Goal: Information Seeking & Learning: Compare options

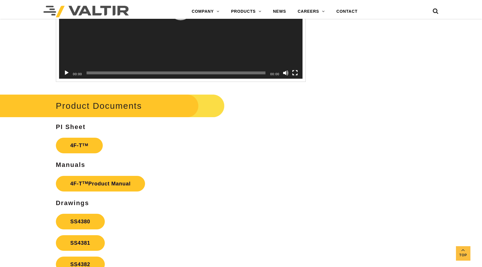
scroll to position [926, 0]
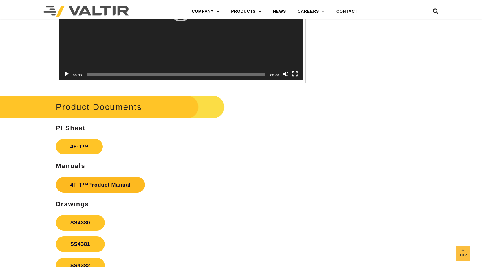
click at [131, 192] on link "4F-T TM Product Manual" at bounding box center [100, 185] width 89 height 16
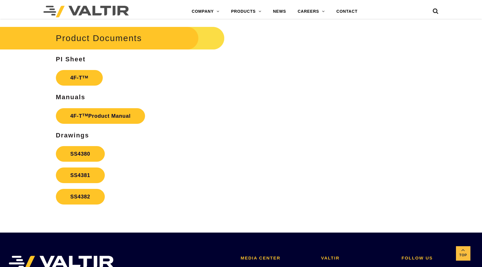
scroll to position [984, 0]
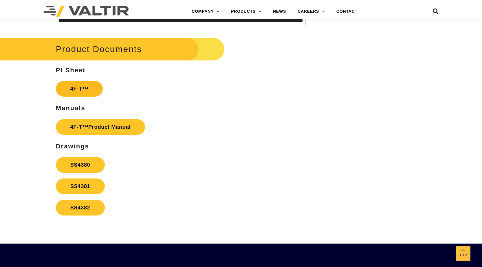
click at [80, 97] on link "4F-T TM" at bounding box center [79, 89] width 47 height 16
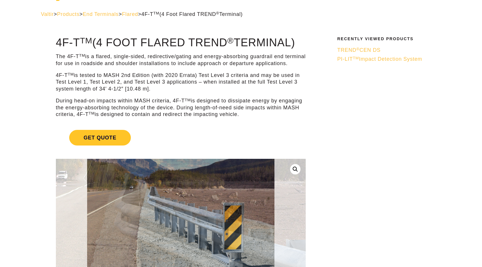
scroll to position [0, 0]
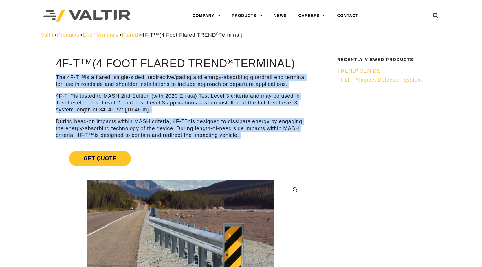
drag, startPoint x: 57, startPoint y: 74, endPoint x: 246, endPoint y: 148, distance: 203.5
copy div "**********"
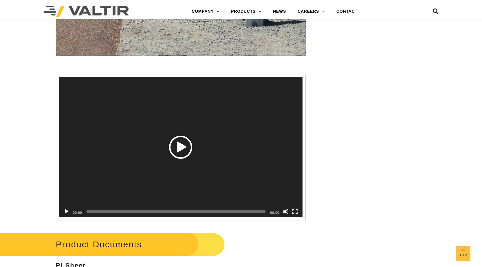
scroll to position [984, 0]
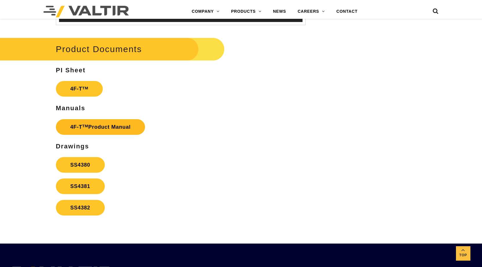
click at [93, 128] on link "4F-T TM Product Manual" at bounding box center [100, 127] width 89 height 16
click at [86, 97] on link "4F-T TM" at bounding box center [79, 89] width 47 height 16
click at [79, 173] on link "SS4380" at bounding box center [80, 165] width 49 height 16
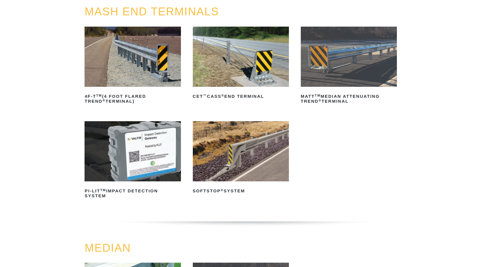
scroll to position [58, 0]
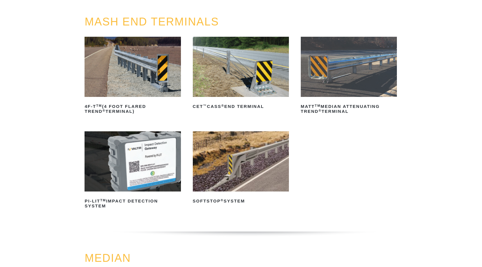
click at [253, 82] on img at bounding box center [241, 67] width 96 height 60
click at [362, 78] on img at bounding box center [349, 67] width 96 height 60
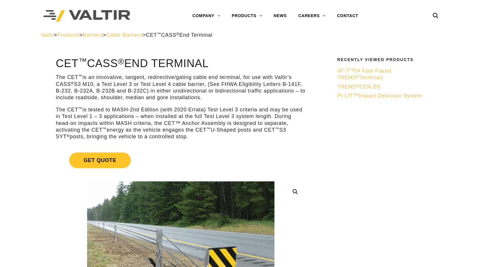
drag, startPoint x: 57, startPoint y: 63, endPoint x: 214, endPoint y: 63, distance: 157.5
click at [214, 63] on h1 "CET ™ CASS ® End Terminal" at bounding box center [181, 64] width 250 height 12
copy h1 "CET ™ CASS ® End Terminal"
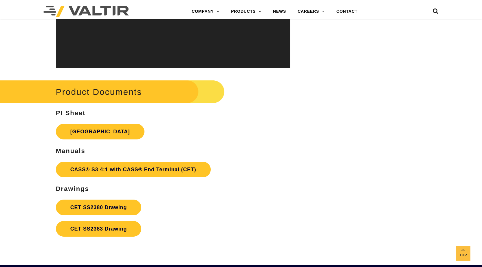
scroll to position [1737, 0]
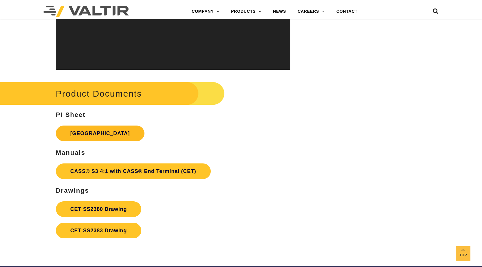
click at [107, 133] on link "[GEOGRAPHIC_DATA]" at bounding box center [100, 134] width 89 height 16
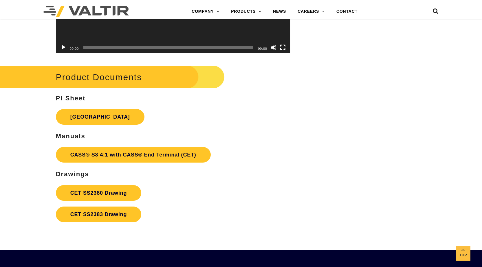
scroll to position [1785, 0]
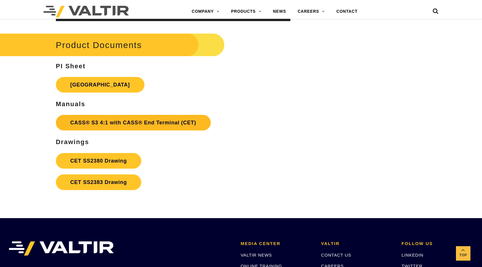
click at [133, 122] on link "CASS® S3 4:1 with CASS® End Terminal (CET)" at bounding box center [133, 123] width 155 height 16
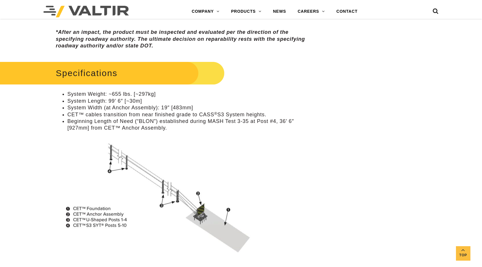
scroll to position [503, 0]
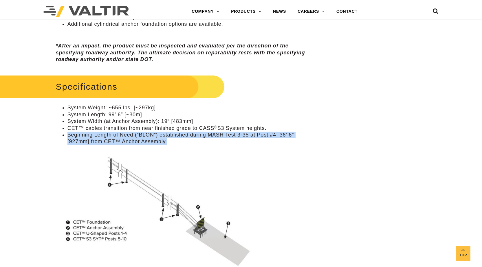
drag, startPoint x: 68, startPoint y: 135, endPoint x: 170, endPoint y: 140, distance: 101.7
click at [170, 140] on li "Beginning Length of Need (“BLON”) established during MASH Test 3-35 at Post #4,…" at bounding box center [186, 139] width 238 height 14
copy li "Beginning Length of Need (“BLON”) established during MASH Test 3-35 at Post #4,…"
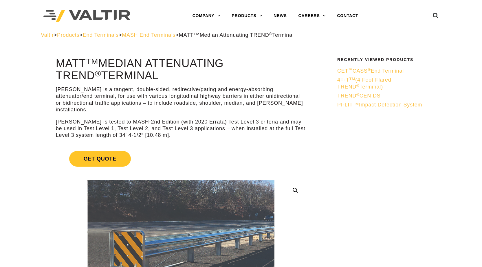
drag, startPoint x: 57, startPoint y: 63, endPoint x: 111, endPoint y: 74, distance: 55.6
click at [111, 74] on h1 "MATT TM Median Attenuating TREND ® Terminal" at bounding box center [181, 70] width 250 height 24
copy h1 "MATT TM Median Attenuating TREND ® Terminal"
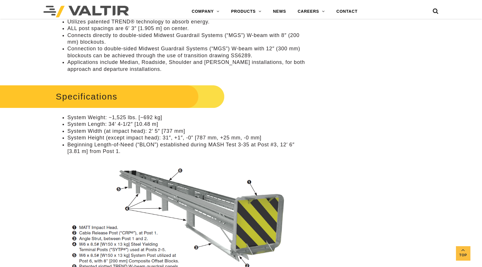
scroll to position [492, 0]
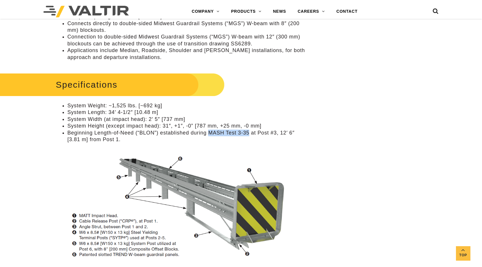
drag, startPoint x: 210, startPoint y: 126, endPoint x: 248, endPoint y: 125, distance: 37.6
click at [248, 130] on li "Beginning Length-of-Need (“BLON”) established during MASH Test 3-35 at Post #3,…" at bounding box center [186, 137] width 238 height 14
copy li "MASH Test 3-35"
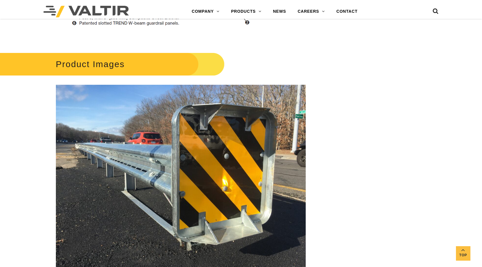
scroll to position [521, 0]
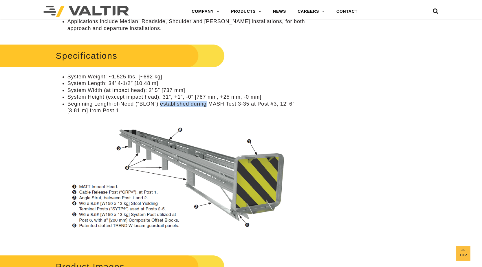
drag, startPoint x: 161, startPoint y: 98, endPoint x: 206, endPoint y: 95, distance: 45.6
click at [206, 101] on li "Beginning Length-of-Need (“BLON”) established during MASH Test 3-35 at Post #3,…" at bounding box center [186, 108] width 238 height 14
copy li "established during"
click at [190, 101] on li "Beginning Length-of-Need (“BLON”) established during MASH Test 3-35 at Post #3,…" at bounding box center [186, 108] width 238 height 14
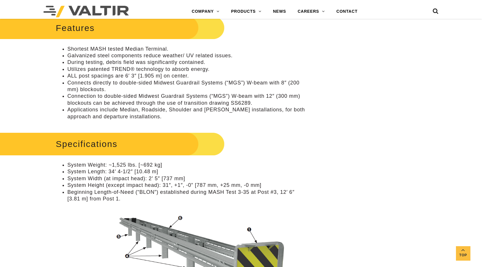
scroll to position [318, 0]
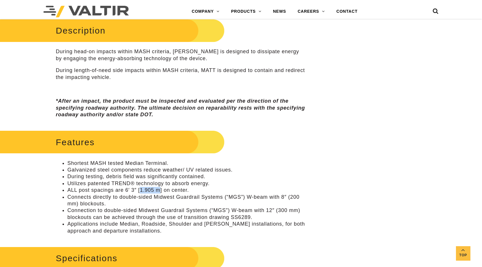
drag, startPoint x: 141, startPoint y: 185, endPoint x: 159, endPoint y: 184, distance: 18.6
click at [159, 187] on li "ALL post spacings are 6′ 3″ [1.905 m] on center." at bounding box center [186, 190] width 238 height 7
copy li "1.905 m"
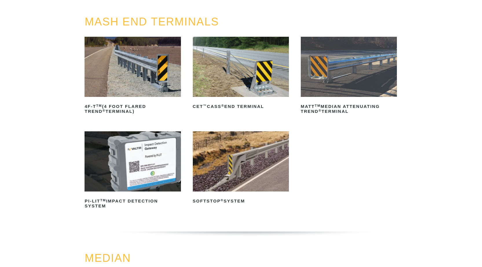
click at [253, 71] on img at bounding box center [241, 67] width 96 height 60
click at [232, 164] on img at bounding box center [241, 161] width 96 height 60
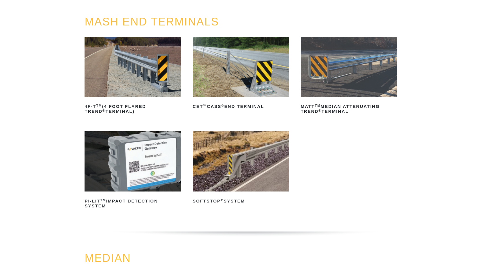
click at [331, 58] on img at bounding box center [349, 67] width 96 height 60
click at [229, 44] on img at bounding box center [241, 67] width 96 height 60
click at [126, 44] on img at bounding box center [133, 67] width 96 height 60
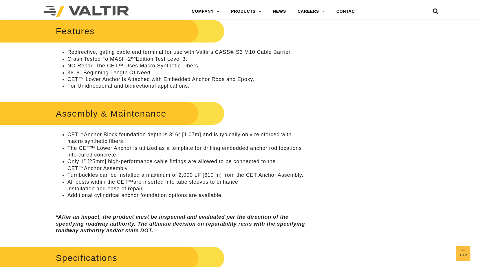
scroll to position [347, 0]
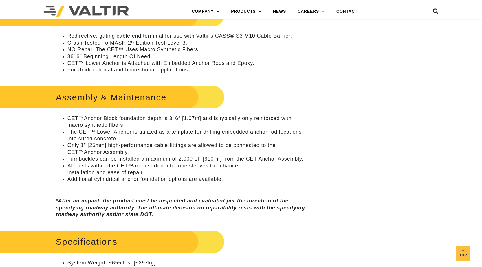
drag, startPoint x: 146, startPoint y: 171, endPoint x: 68, endPoint y: 165, distance: 78.7
click at [68, 165] on li "All posts within the CET™are inserted into tube sleeves to enhance installation…" at bounding box center [186, 170] width 238 height 14
copy li "All posts within the CET™are inserted into tube sleeves to enhance installation…"
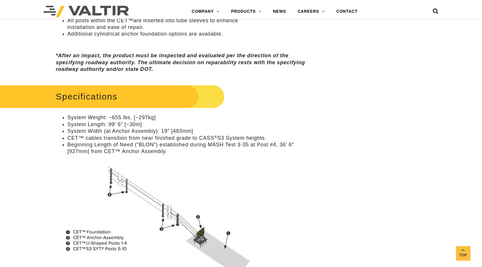
scroll to position [521, 0]
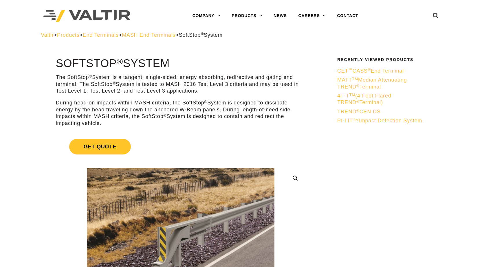
drag, startPoint x: 58, startPoint y: 64, endPoint x: 174, endPoint y: 64, distance: 116.1
click at [174, 64] on h1 "SoftStop ® System" at bounding box center [181, 64] width 250 height 12
copy h1 "SoftStop ® System"
drag, startPoint x: 169, startPoint y: 85, endPoint x: 229, endPoint y: 86, distance: 60.5
click at [229, 86] on p "The SoftStop ® System is a tangent, single-sided, energy absorbing, redirective…" at bounding box center [181, 84] width 250 height 20
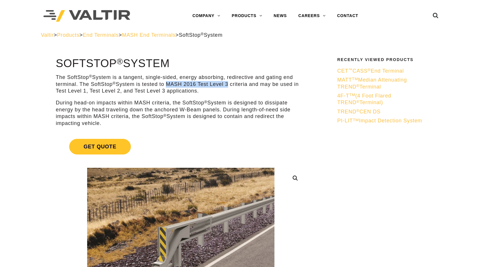
copy p "MASH 2016 Test Level 3"
click at [191, 108] on p "During head-on impacts within MASH criteria, the SoftStop ® System is designed …" at bounding box center [181, 113] width 250 height 27
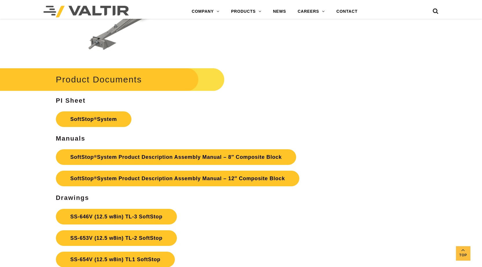
scroll to position [1795, 0]
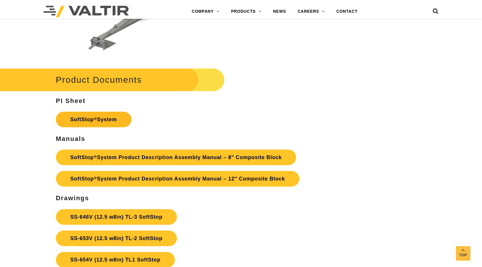
click at [121, 113] on link "SoftStop ® System" at bounding box center [94, 120] width 76 height 16
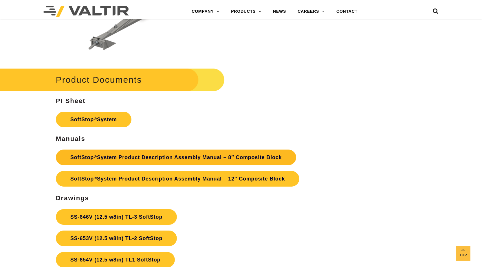
click at [103, 159] on link "SoftStop ® System Product Description Assembly Manual – 8″ Composite Block" at bounding box center [176, 158] width 241 height 16
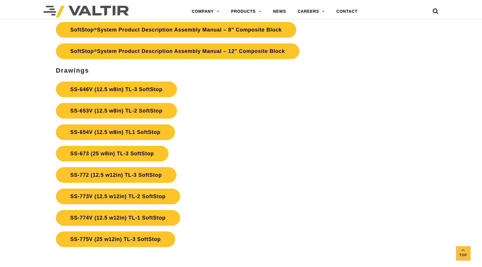
scroll to position [1910, 0]
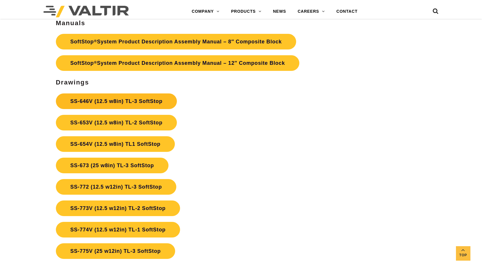
click at [145, 105] on link "SS-646V (12.5 w8in) TL-3 SoftStop" at bounding box center [116, 101] width 121 height 16
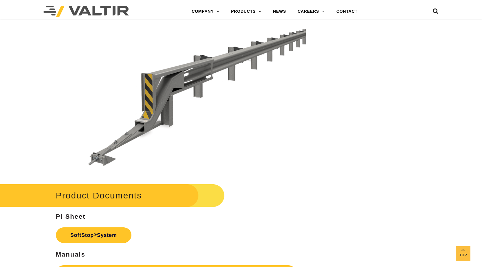
scroll to position [1389, 0]
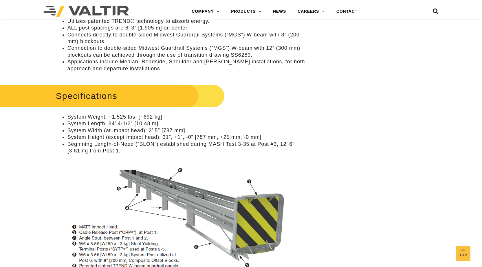
scroll to position [492, 0]
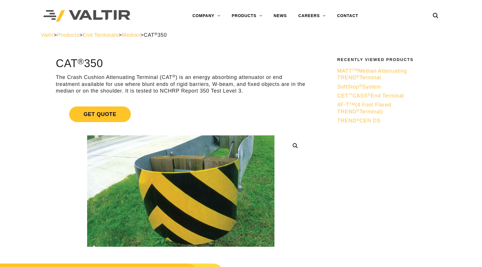
drag, startPoint x: 59, startPoint y: 65, endPoint x: 105, endPoint y: 68, distance: 46.1
click at [105, 68] on h1 "CAT ® 350" at bounding box center [181, 64] width 250 height 12
copy h1 "CAT ® 350"
drag, startPoint x: 161, startPoint y: 92, endPoint x: 242, endPoint y: 92, distance: 81.3
click at [242, 92] on p "The Crash Cushion Attenuating Terminal (CAT ® ) is an energy absorbing attenuat…" at bounding box center [181, 84] width 250 height 20
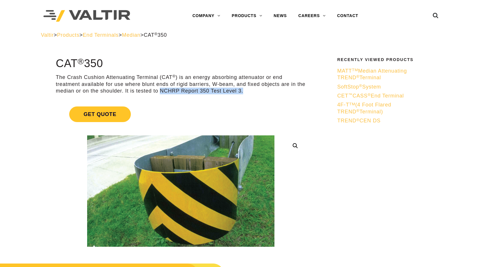
copy p "NCHRP Report 350 Test Level 3."
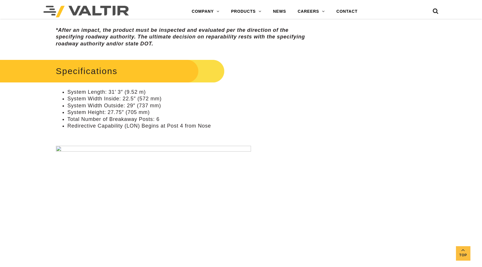
scroll to position [376, 0]
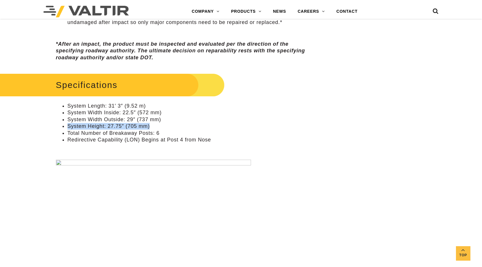
drag, startPoint x: 152, startPoint y: 126, endPoint x: 45, endPoint y: 127, distance: 107.1
click at [45, 127] on div "**********" at bounding box center [180, 260] width 281 height 1158
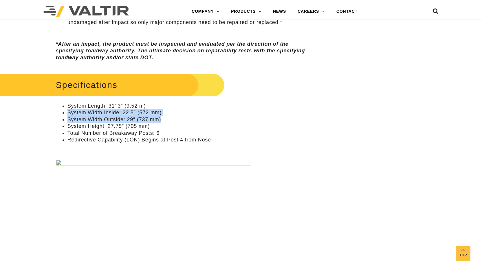
drag, startPoint x: 163, startPoint y: 119, endPoint x: 62, endPoint y: 111, distance: 101.3
click at [60, 112] on ul "System Length: 31′ 3″ (9.52 m) System Width Inside: 22.5″ (572 mm) System Width…" at bounding box center [181, 123] width 250 height 41
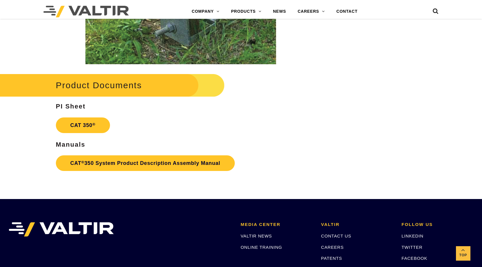
scroll to position [1042, 0]
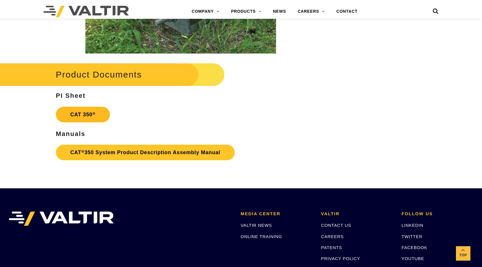
click at [98, 116] on link "CAT 350 ®" at bounding box center [83, 115] width 54 height 16
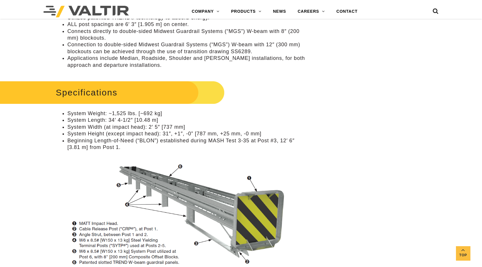
scroll to position [492, 0]
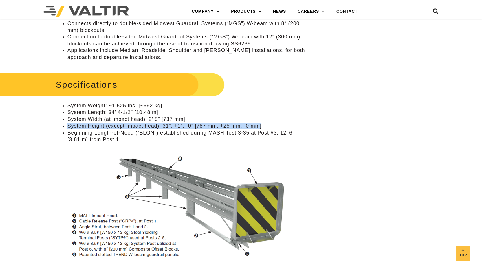
drag, startPoint x: 67, startPoint y: 120, endPoint x: 264, endPoint y: 120, distance: 196.5
click at [264, 123] on li "System Height (except impact head): 31″, +1″, -0” [787 mm, +25 mm, -0 mm]" at bounding box center [186, 126] width 238 height 7
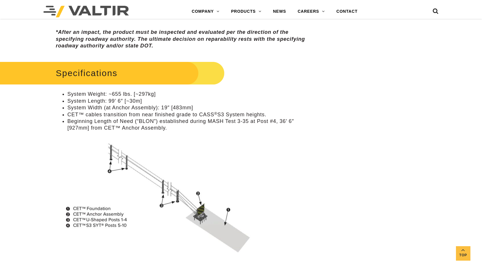
scroll to position [521, 0]
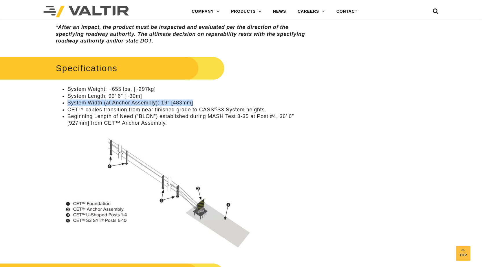
drag, startPoint x: 195, startPoint y: 104, endPoint x: 55, endPoint y: 104, distance: 140.7
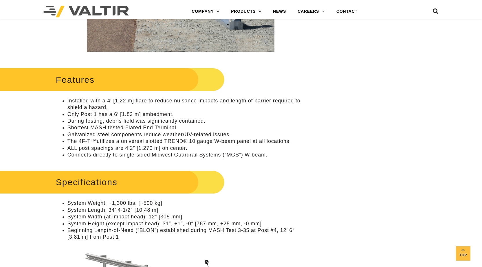
scroll to position [318, 0]
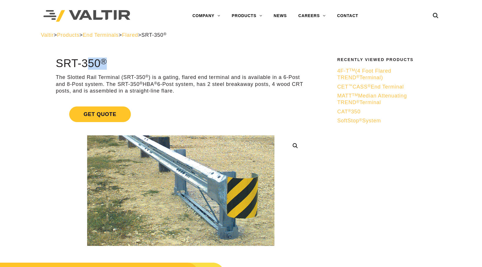
drag, startPoint x: 56, startPoint y: 60, endPoint x: 110, endPoint y: 67, distance: 54.8
click at [110, 67] on h1 "SRT-350 ®" at bounding box center [181, 64] width 250 height 12
copy h1 "SRT-350 ®"
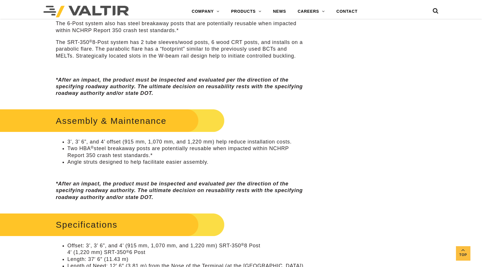
scroll to position [261, 0]
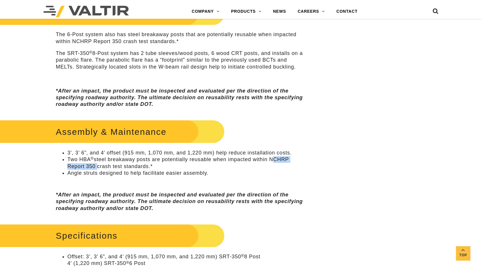
drag, startPoint x: 272, startPoint y: 161, endPoint x: 96, endPoint y: 168, distance: 176.4
click at [96, 168] on li "Two HBA ® steel breakaway posts are potentially reusable when impacted within N…" at bounding box center [186, 163] width 238 height 14
copy li "NCHRP Report 350"
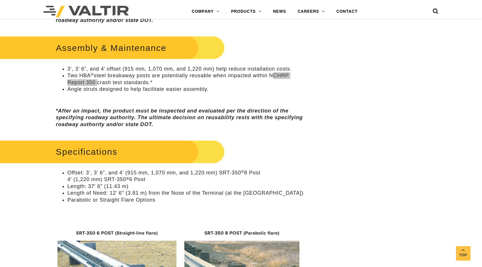
scroll to position [376, 0]
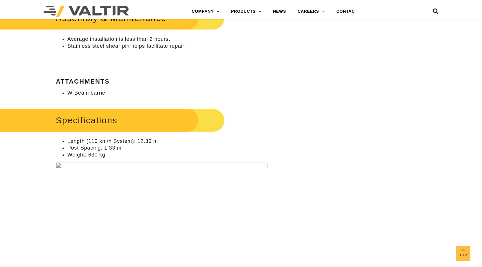
scroll to position [376, 0]
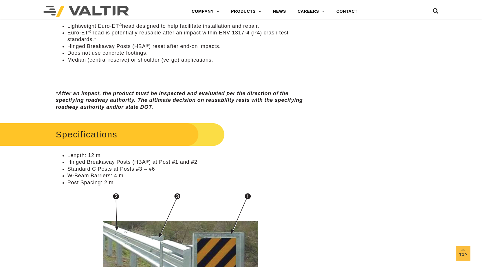
scroll to position [376, 0]
